Goal: Navigation & Orientation: Find specific page/section

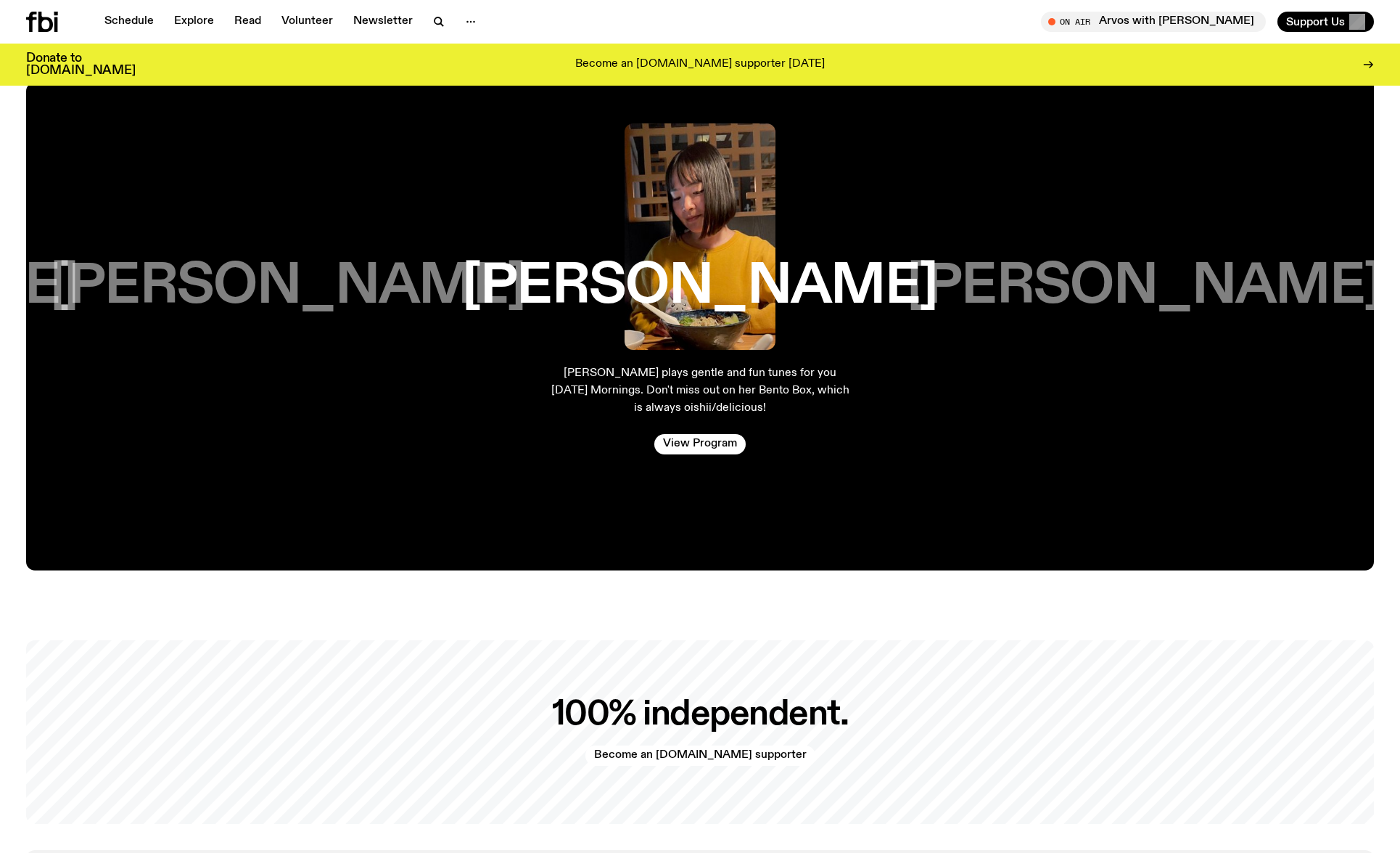
scroll to position [3374, 0]
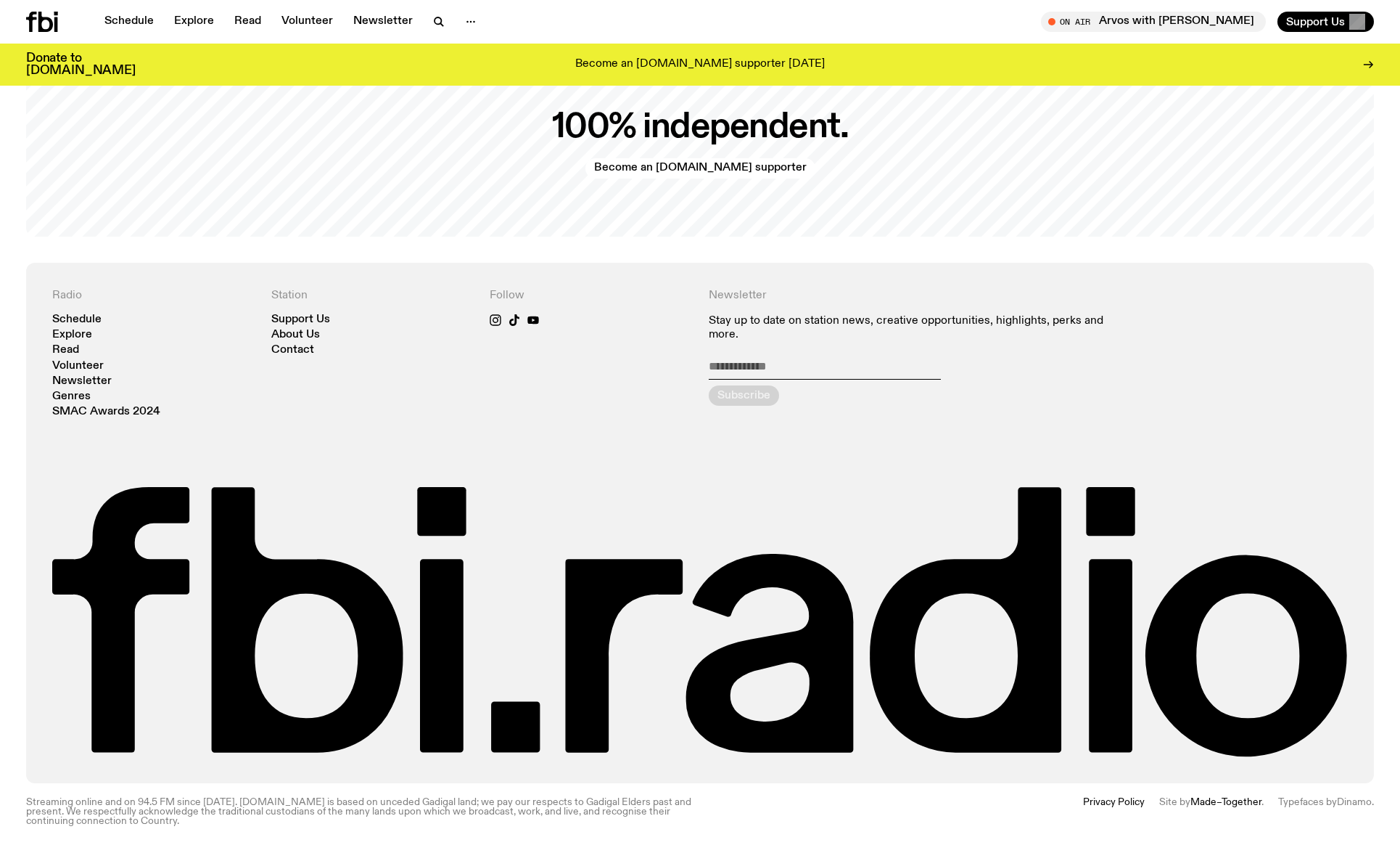
click at [1210, 802] on link "Made–Together" at bounding box center [1226, 802] width 71 height 10
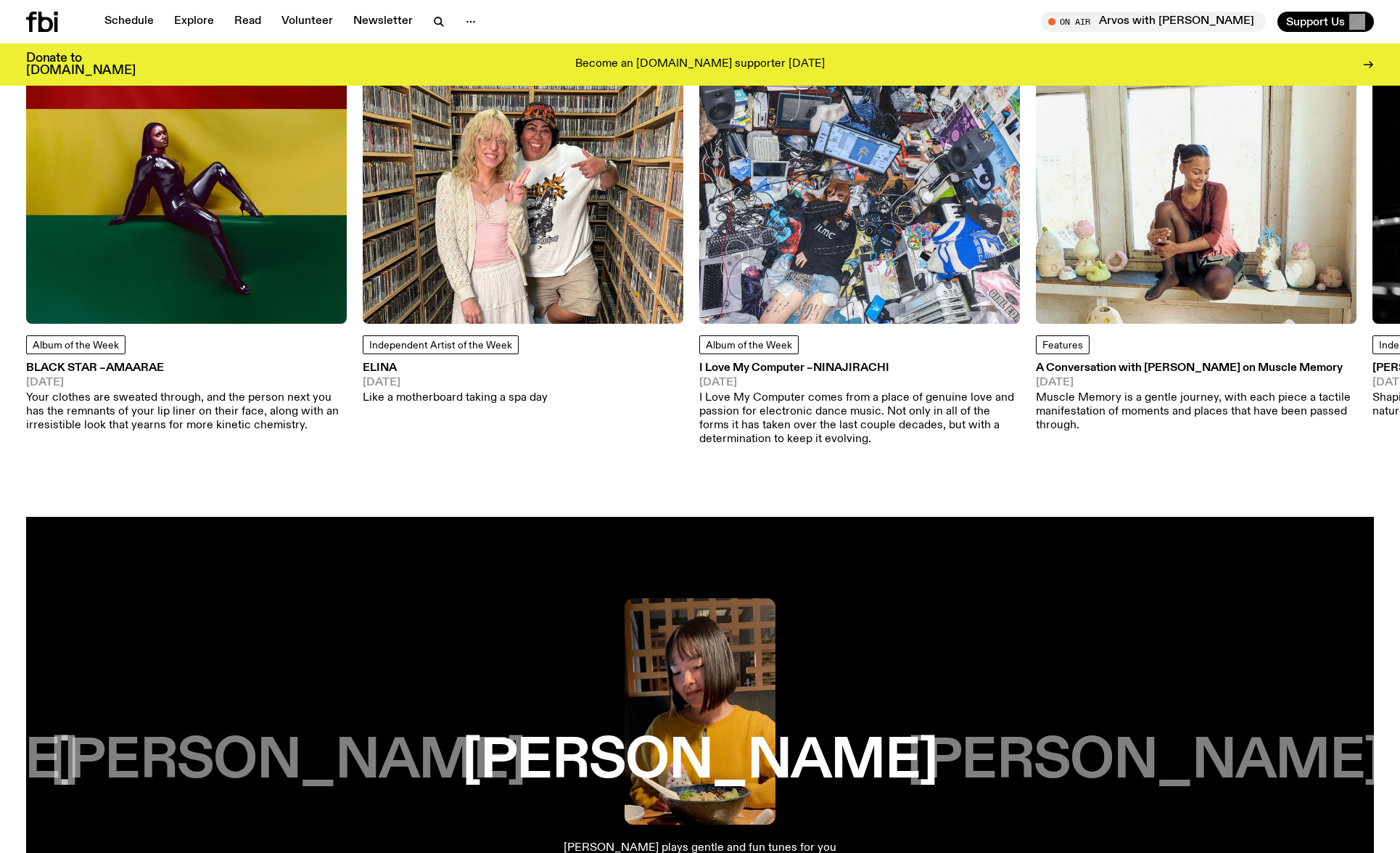
scroll to position [1549, 0]
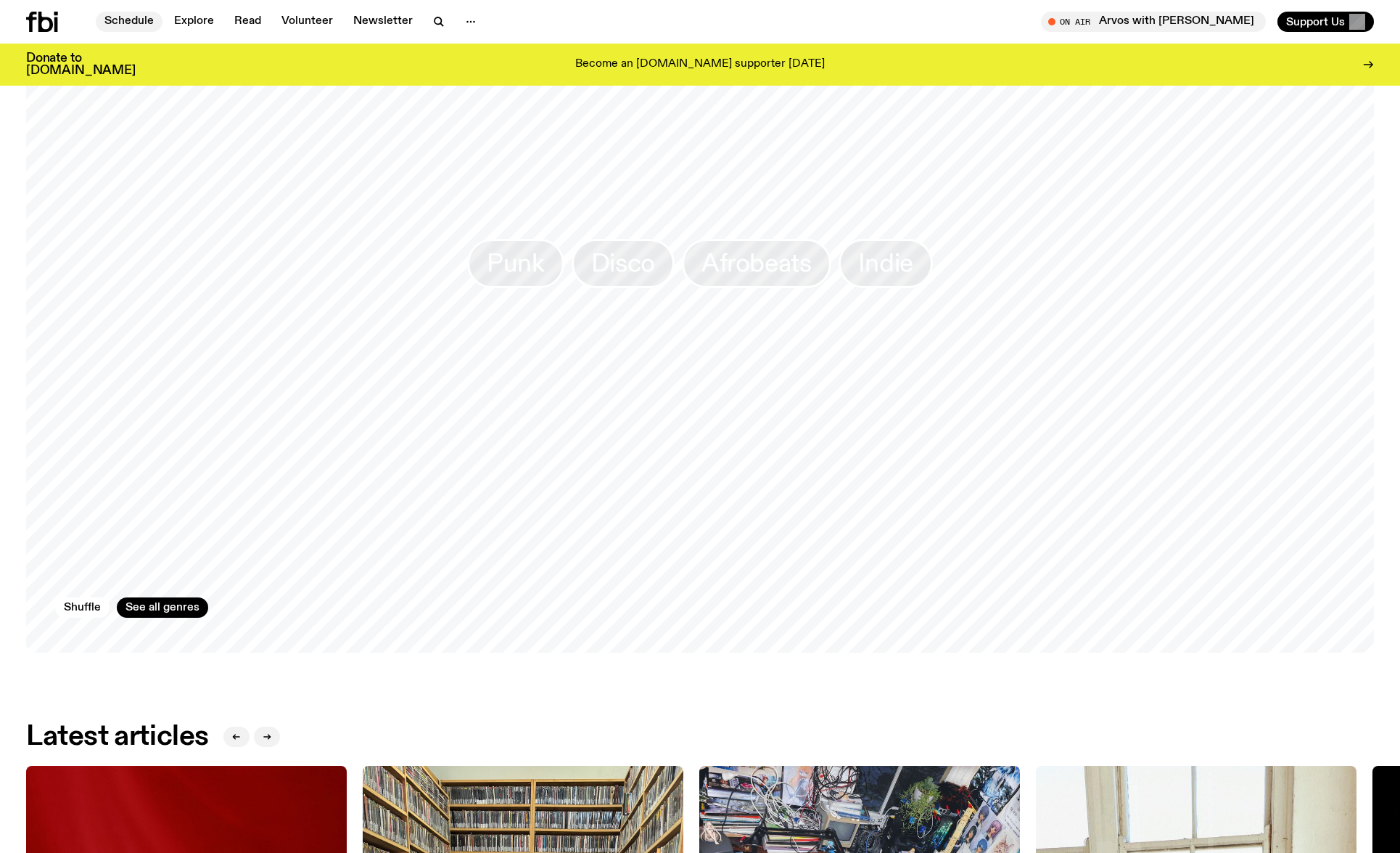
click at [146, 24] on link "Schedule" at bounding box center [128, 22] width 67 height 20
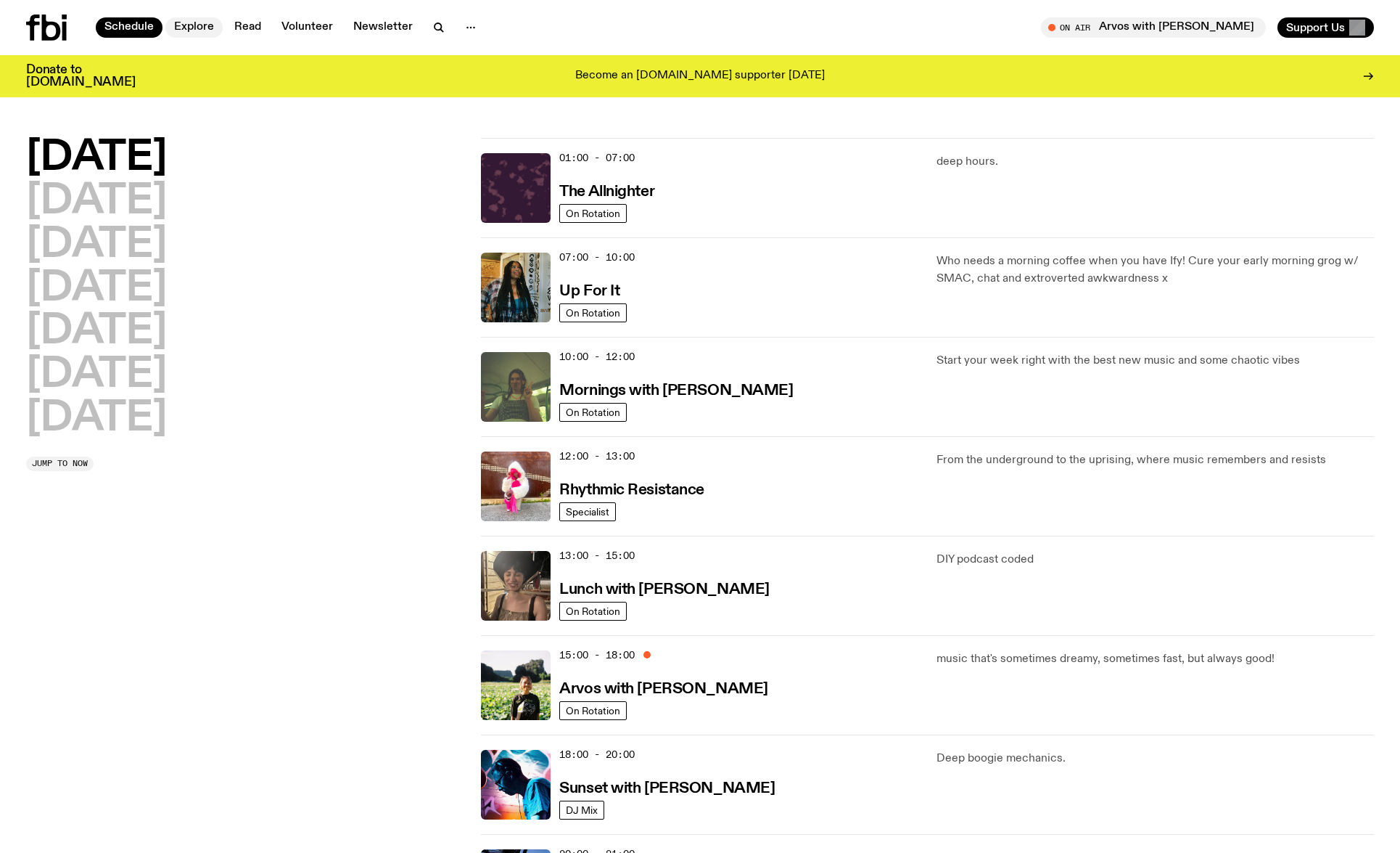
click at [213, 29] on link "Explore" at bounding box center [194, 28] width 57 height 20
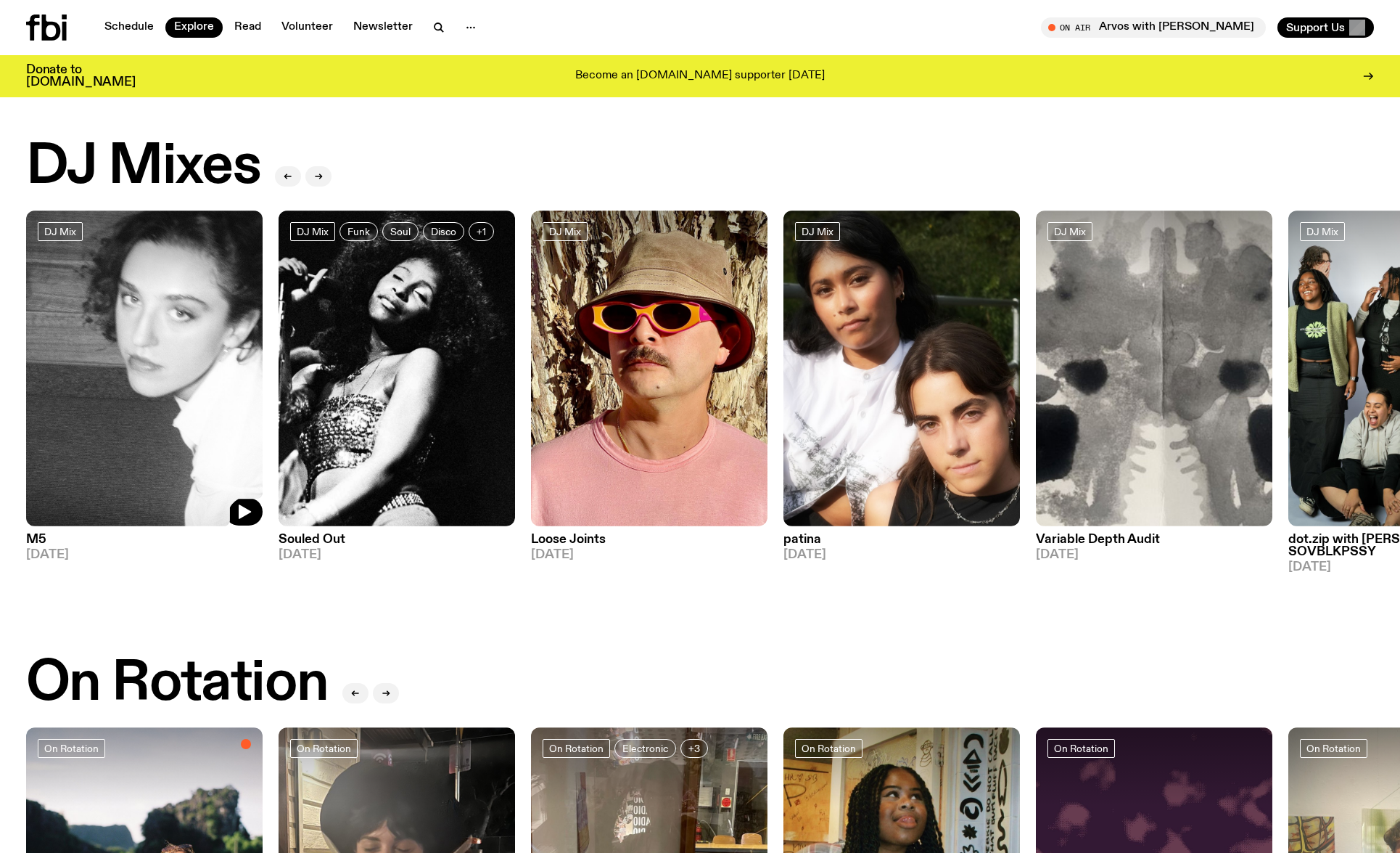
click at [226, 391] on img at bounding box center [144, 369] width 237 height 316
